Goal: Transaction & Acquisition: Purchase product/service

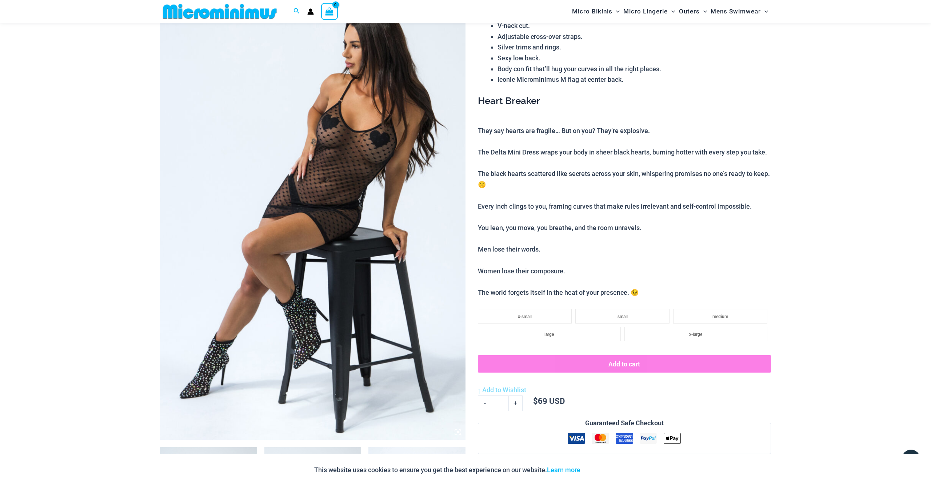
scroll to position [89, 0]
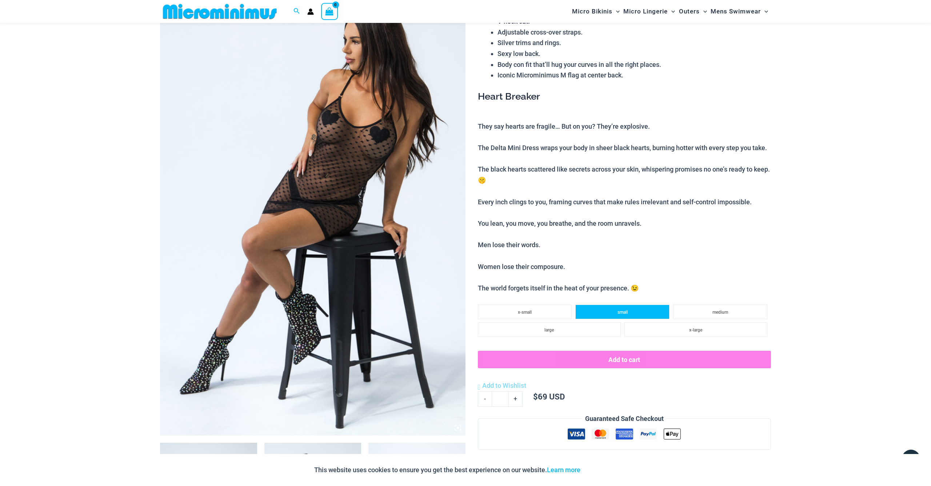
click at [644, 305] on li "small" at bounding box center [622, 312] width 94 height 15
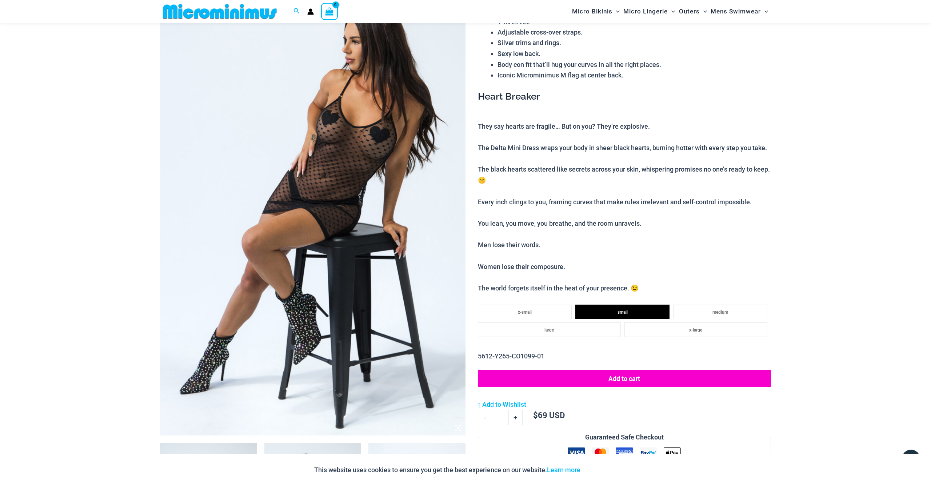
click at [649, 373] on button "Add to cart" at bounding box center [624, 378] width 293 height 17
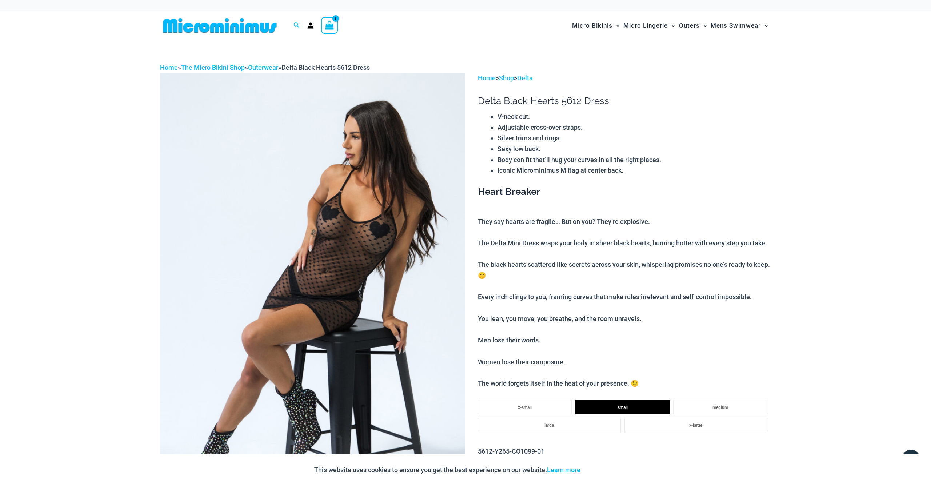
scroll to position [0, 0]
click at [327, 21] on icon "View Shopping Cart, 1 items" at bounding box center [329, 25] width 8 height 8
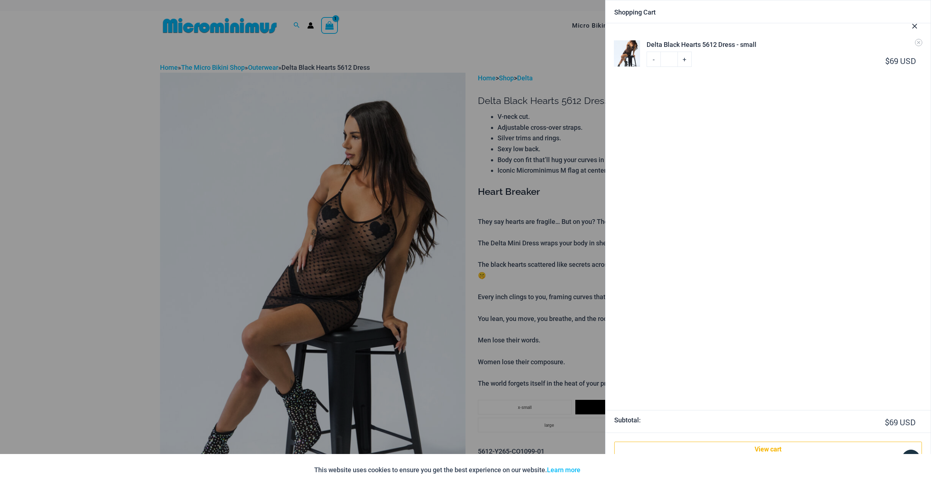
click at [693, 124] on ul "Delta Black Hearts 5612 Dress - small Minus Quantity - Delta Black Hearts 5612 …" at bounding box center [768, 216] width 325 height 387
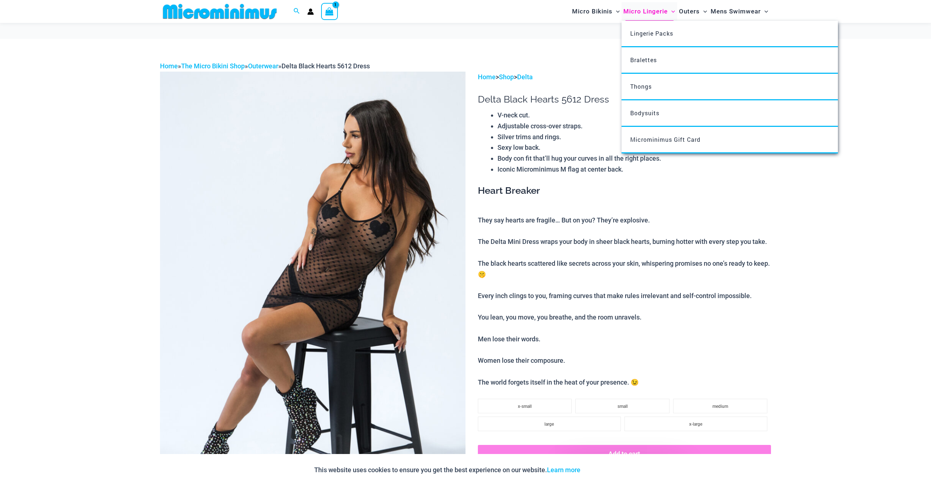
scroll to position [155, 0]
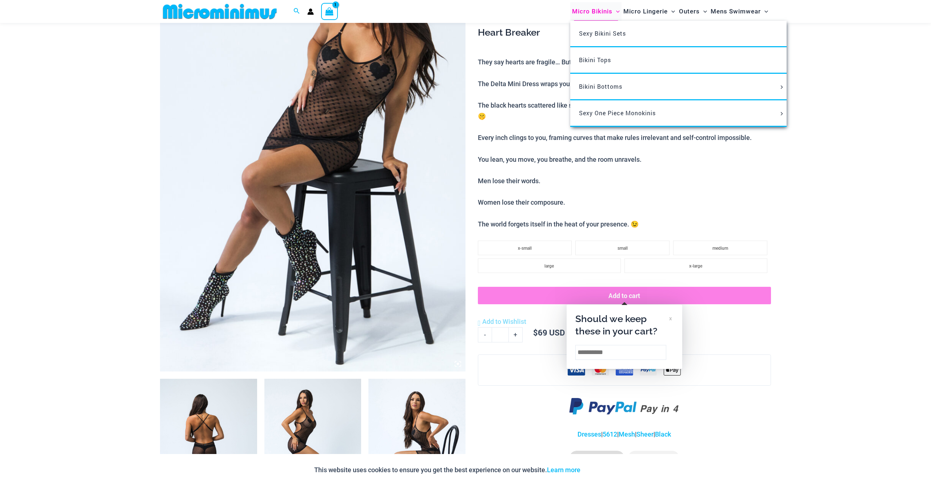
click at [590, 9] on span "Micro Bikinis" at bounding box center [592, 11] width 40 height 19
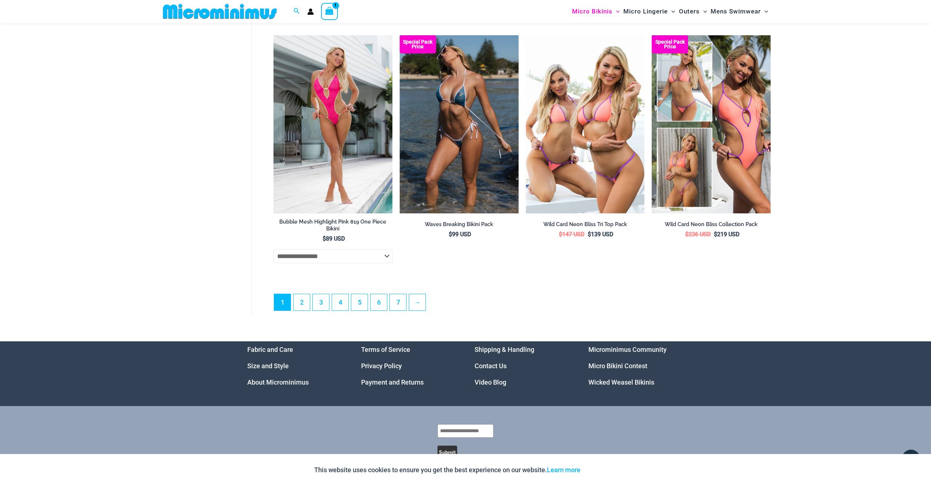
scroll to position [1954, 0]
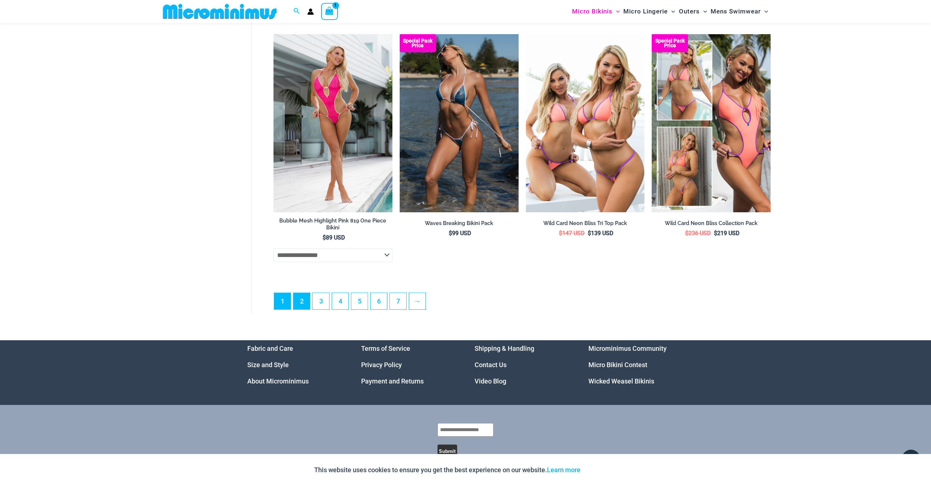
click at [304, 303] on link "2" at bounding box center [302, 301] width 16 height 16
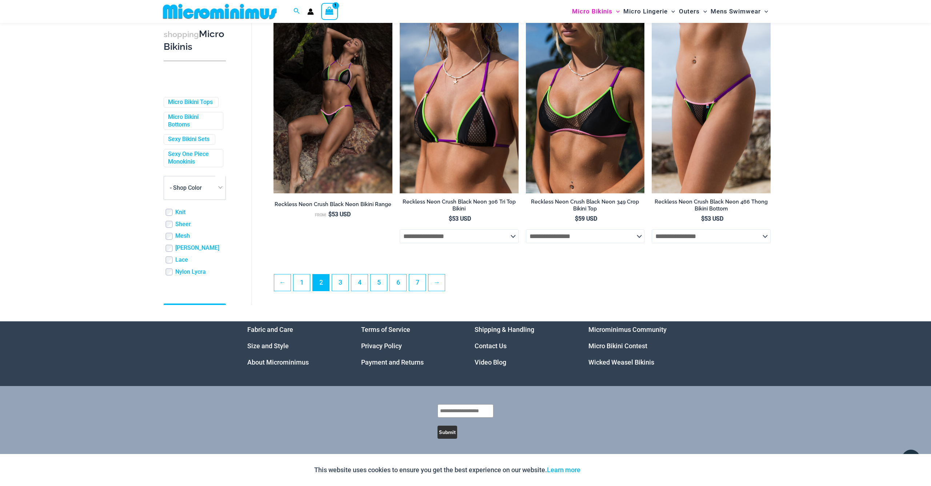
scroll to position [1814, 0]
click at [340, 283] on link "3" at bounding box center [340, 283] width 16 height 16
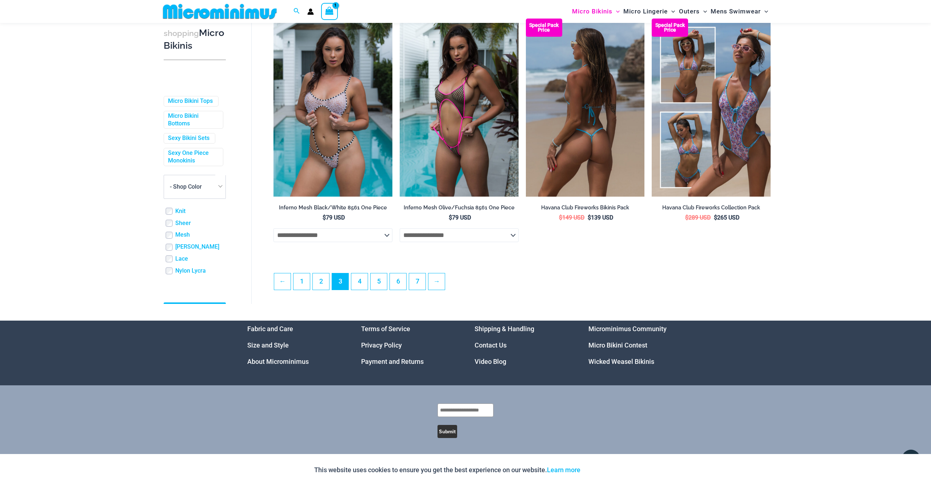
scroll to position [1814, 0]
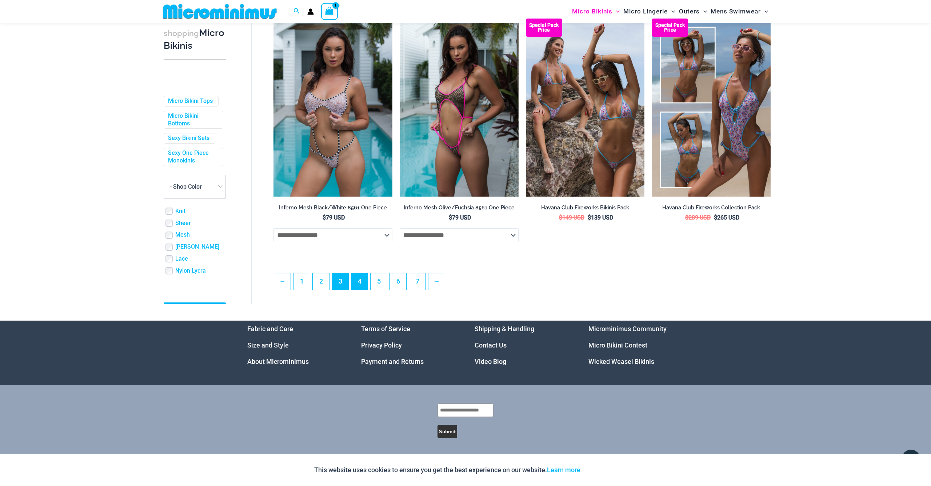
click at [360, 284] on link "4" at bounding box center [359, 282] width 16 height 16
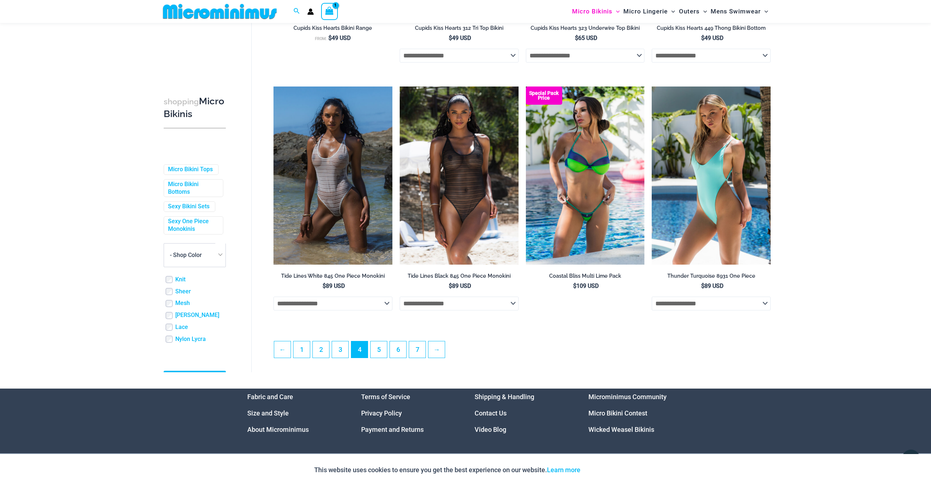
scroll to position [1740, 0]
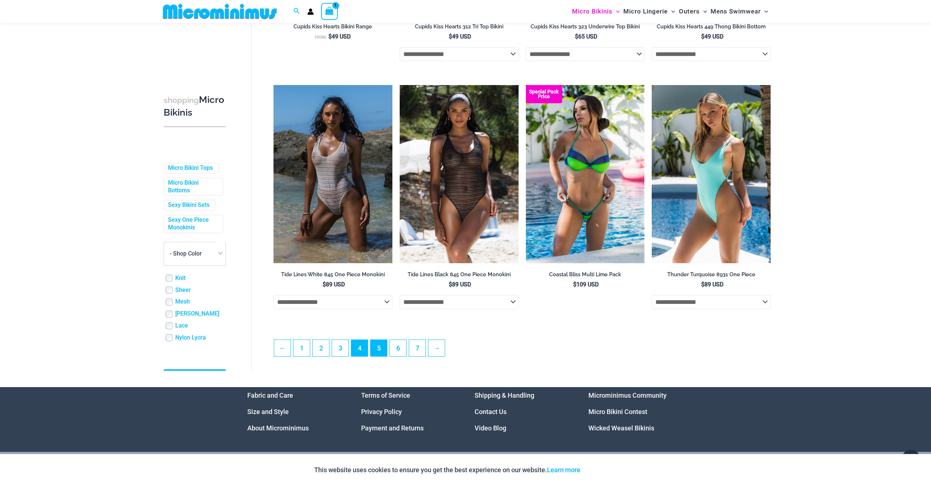
click at [378, 343] on link "5" at bounding box center [379, 348] width 16 height 16
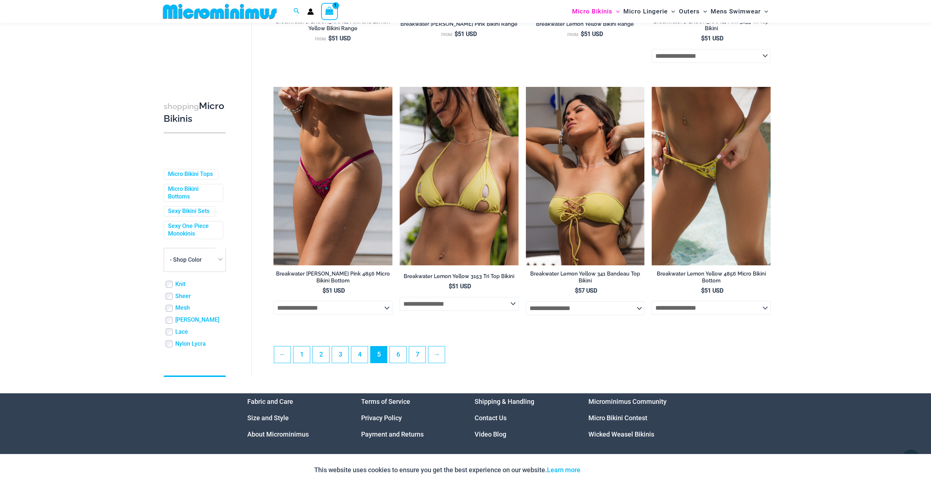
scroll to position [1735, 0]
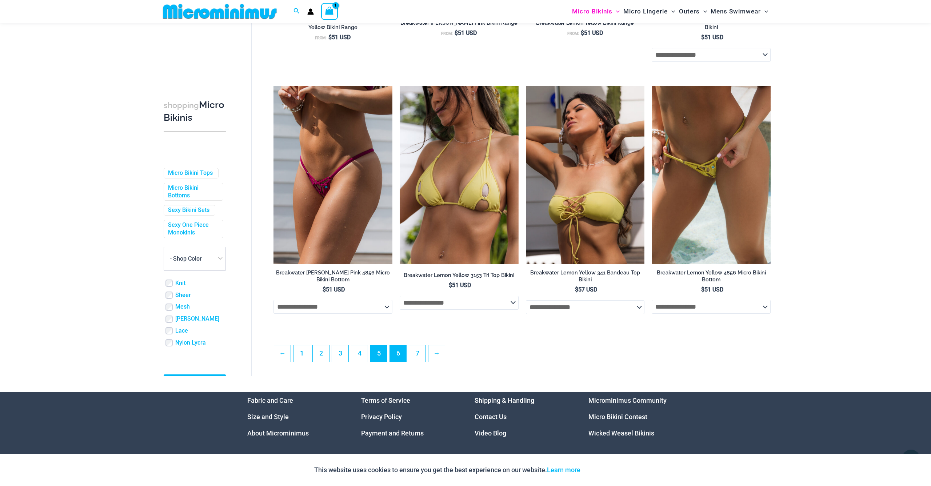
click at [402, 346] on link "6" at bounding box center [398, 354] width 16 height 16
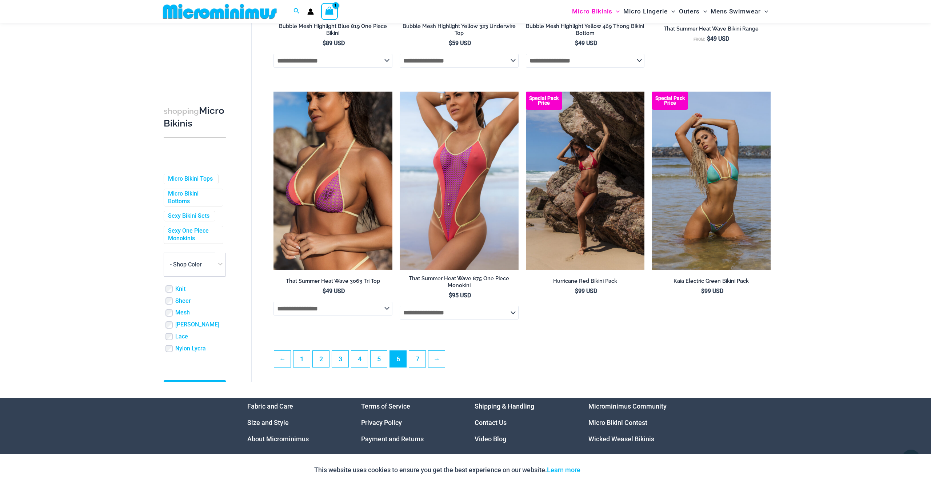
scroll to position [1747, 0]
click at [417, 357] on link "7" at bounding box center [417, 359] width 16 height 16
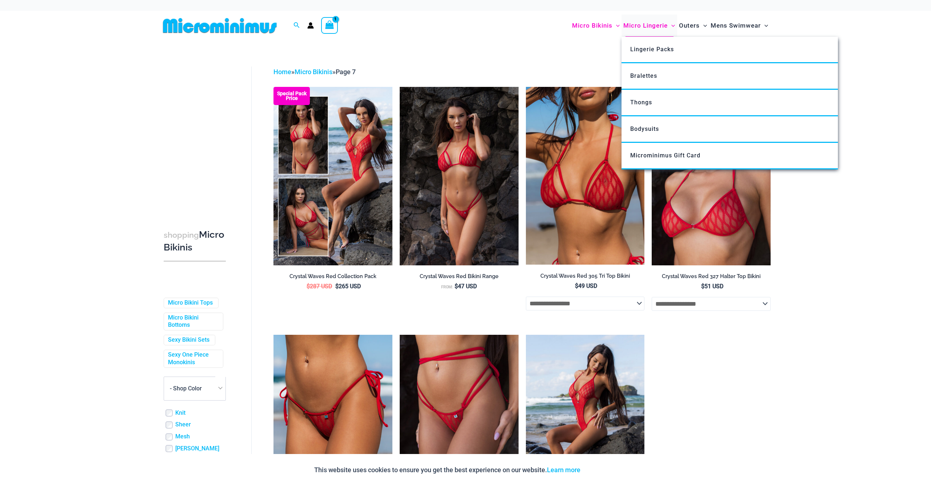
click at [651, 24] on span "Micro Lingerie" at bounding box center [645, 25] width 44 height 19
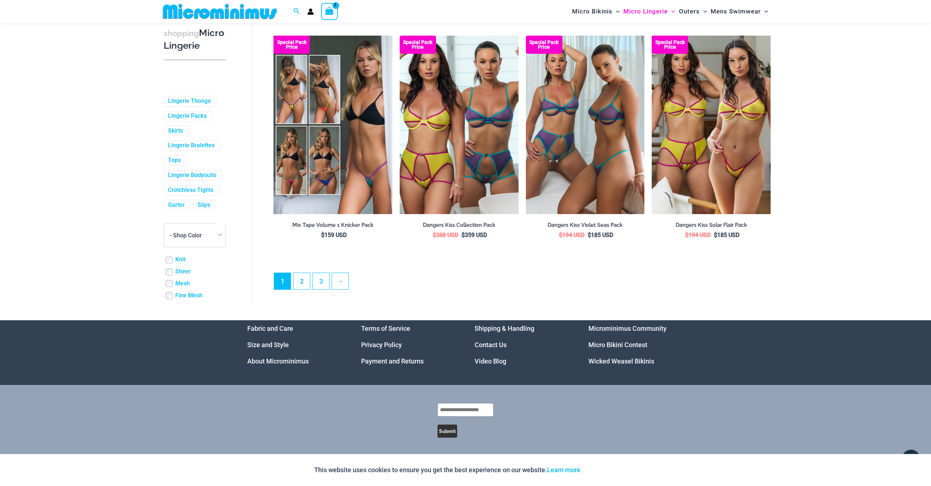
scroll to position [1808, 0]
click at [305, 286] on link "2" at bounding box center [302, 281] width 16 height 16
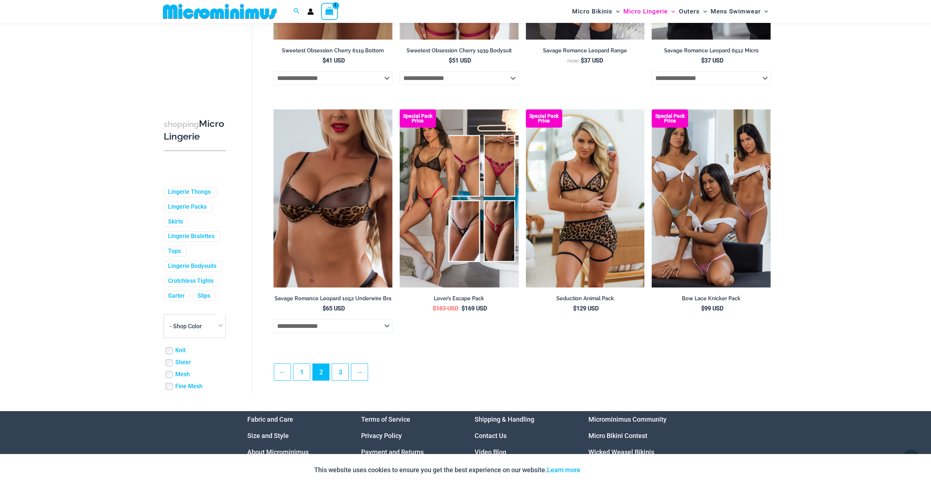
scroll to position [1713, 0]
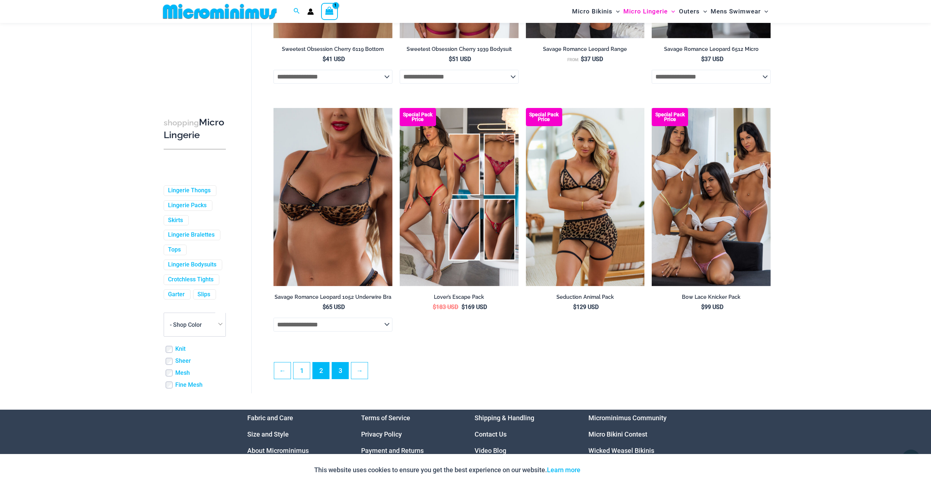
click at [344, 377] on link "3" at bounding box center [340, 371] width 16 height 16
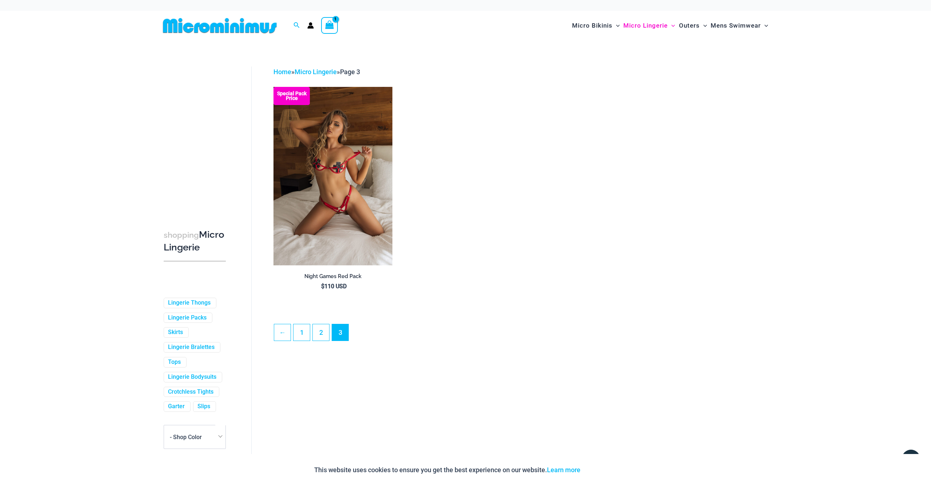
click at [331, 25] on icon "View Shopping Cart, 1 items" at bounding box center [330, 25] width 8 height 8
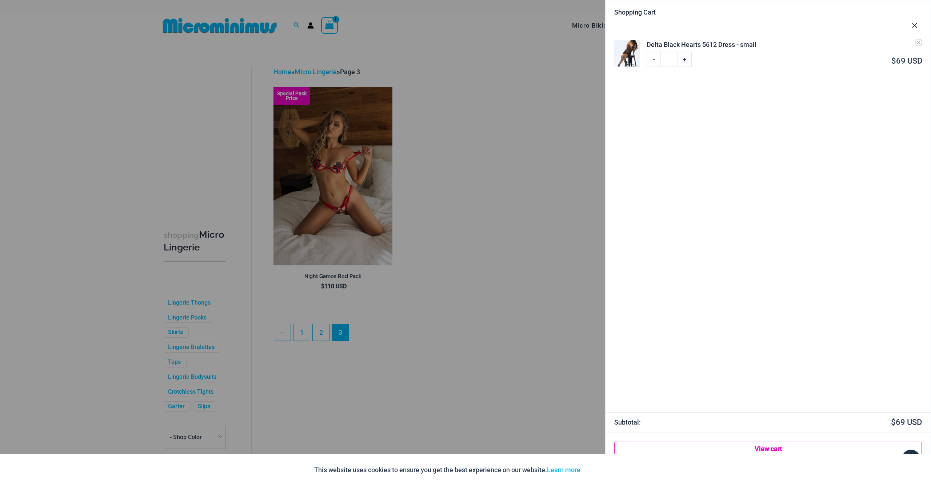
click at [791, 448] on link "View cart" at bounding box center [768, 449] width 308 height 15
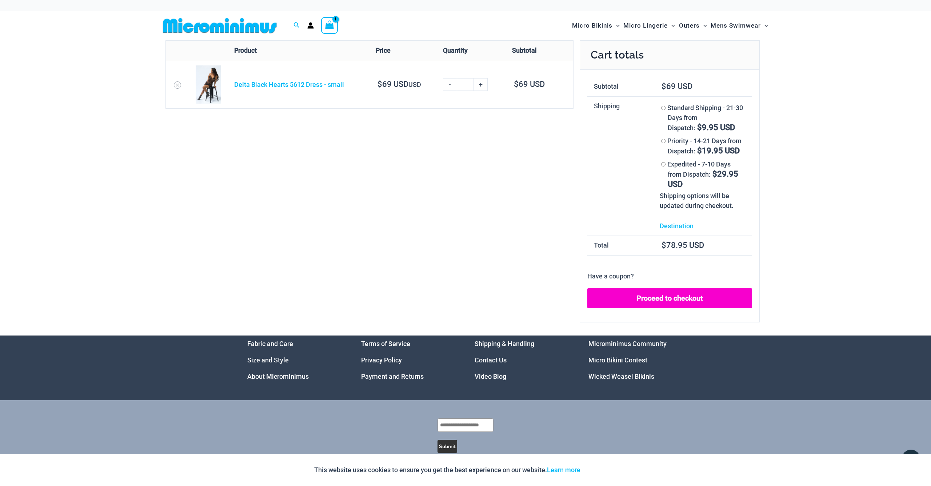
click at [704, 297] on link "Proceed to checkout" at bounding box center [669, 298] width 165 height 20
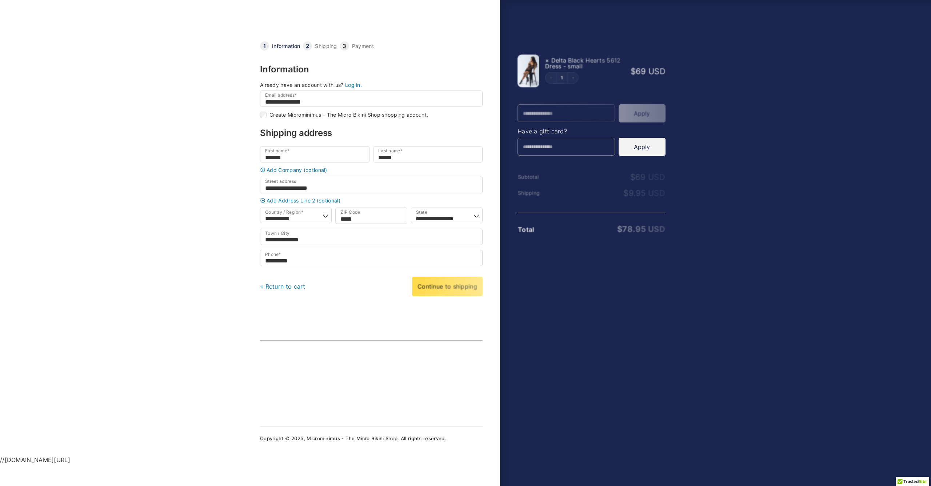
select select "**"
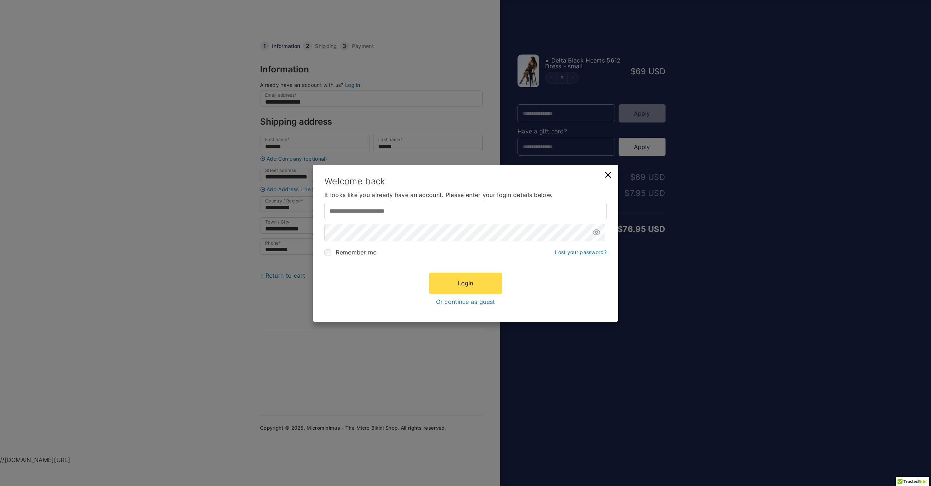
type input "**********"
click at [482, 302] on link "Or continue as guest" at bounding box center [465, 302] width 59 height 7
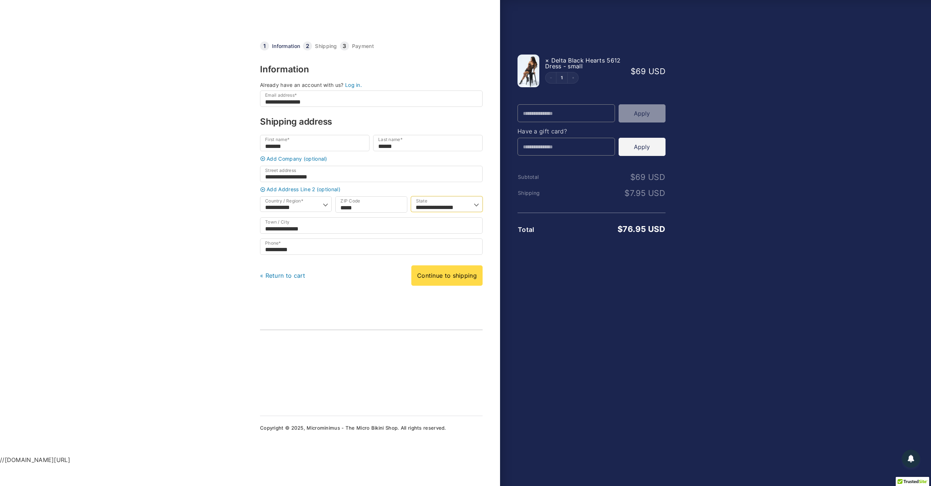
select select "**"
click at [465, 283] on link "Continue to shipping" at bounding box center [446, 276] width 71 height 20
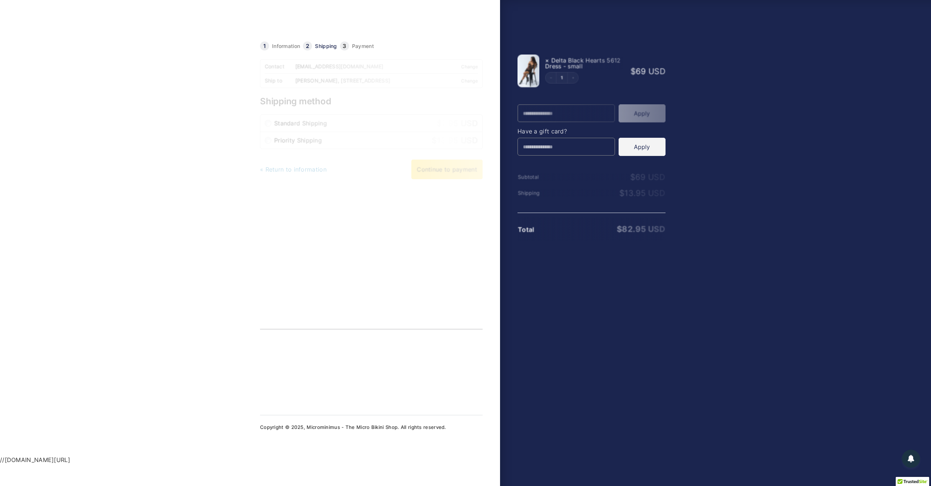
drag, startPoint x: 267, startPoint y: 141, endPoint x: 268, endPoint y: 146, distance: 5.2
click at [267, 141] on li "Priority Shipping $ 13.95 USD" at bounding box center [371, 140] width 222 height 17
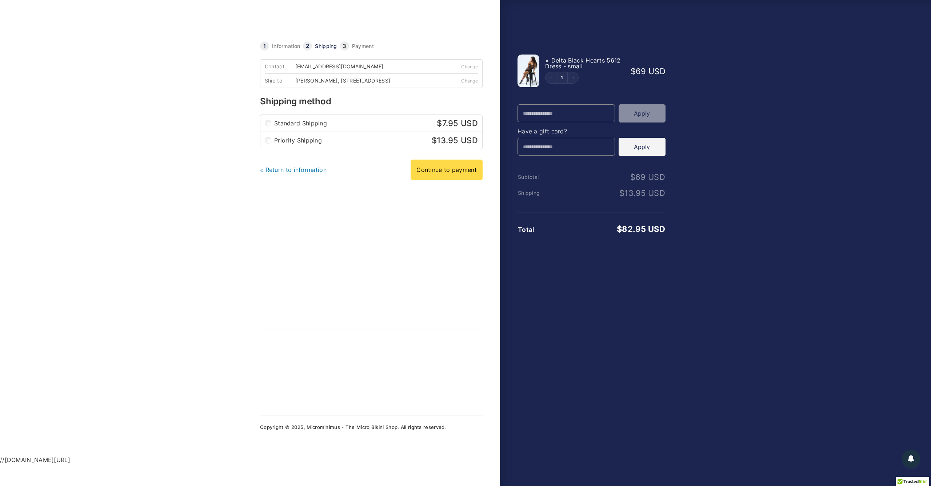
click at [451, 177] on link "Continue to payment" at bounding box center [447, 170] width 72 height 20
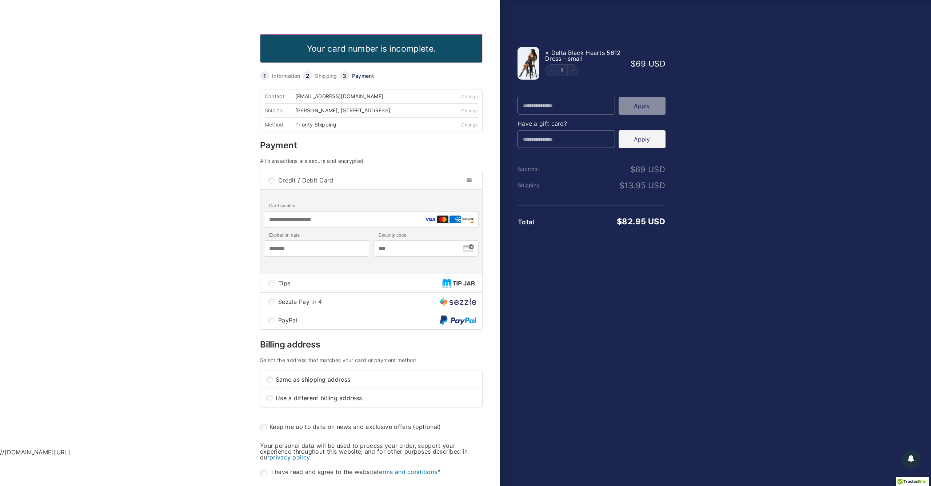
scroll to position [5, 0]
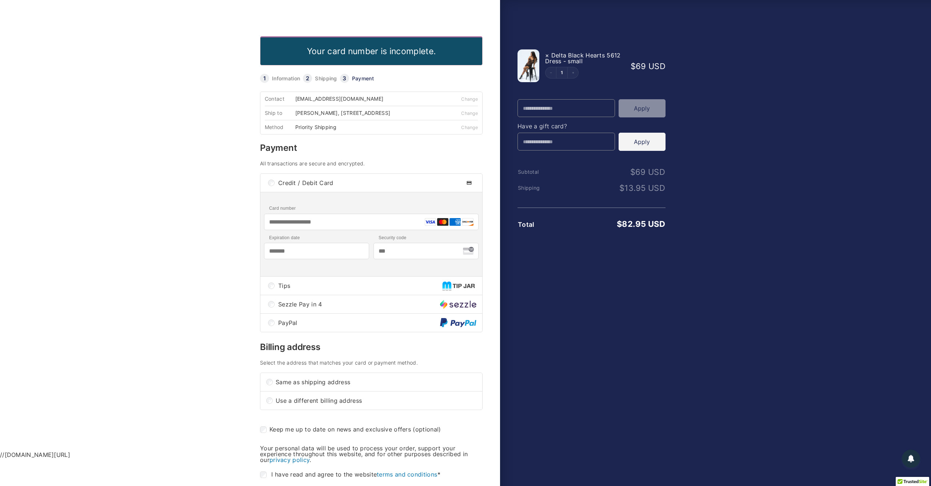
click at [272, 331] on div "PayPal" at bounding box center [371, 323] width 222 height 18
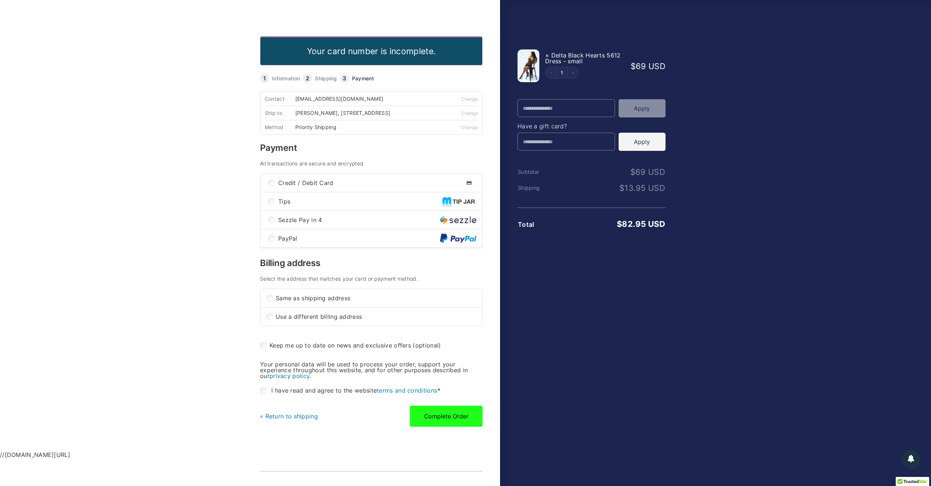
click at [442, 417] on button "Complete Order" at bounding box center [446, 416] width 73 height 21
